Goal: Unclear: Browse casually

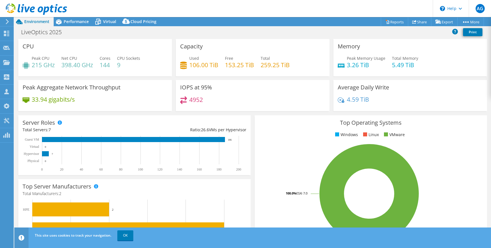
select select "USD"
click at [125, 241] on div "This site uses cookies to track your navigation. OK" at bounding box center [262, 236] width 459 height 16
click at [127, 237] on link "OK" at bounding box center [125, 236] width 16 height 10
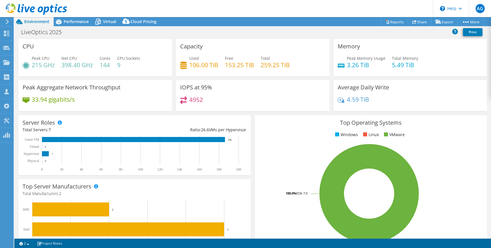
click at [474, 145] on rect at bounding box center [369, 194] width 220 height 100
